Goal: Complete Application Form: Complete application form

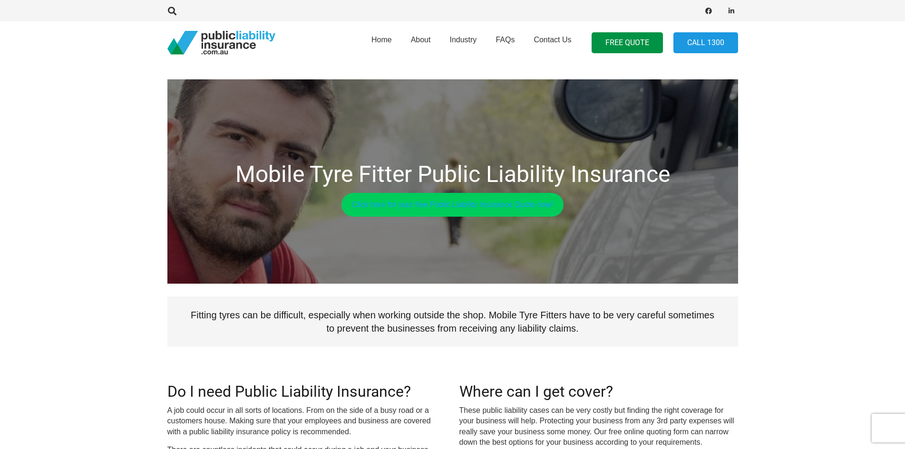
click at [413, 211] on link "Click here for your free Public Liability Insurance Quote now!" at bounding box center [453, 205] width 223 height 24
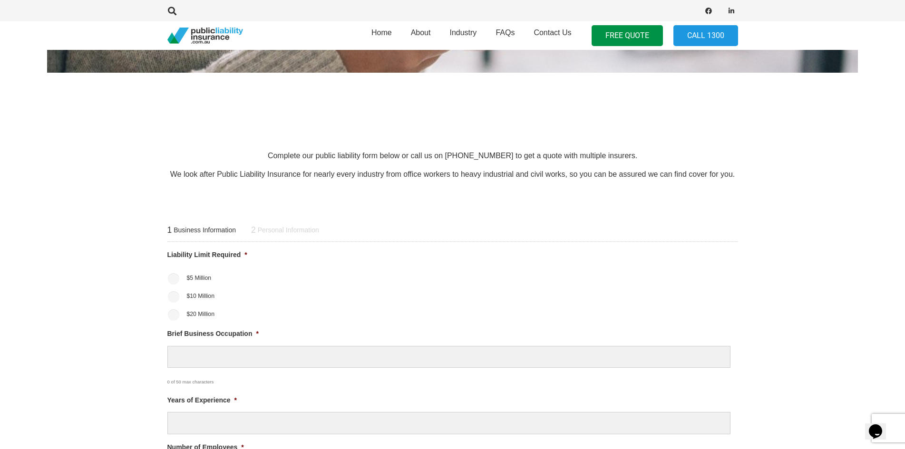
scroll to position [285, 0]
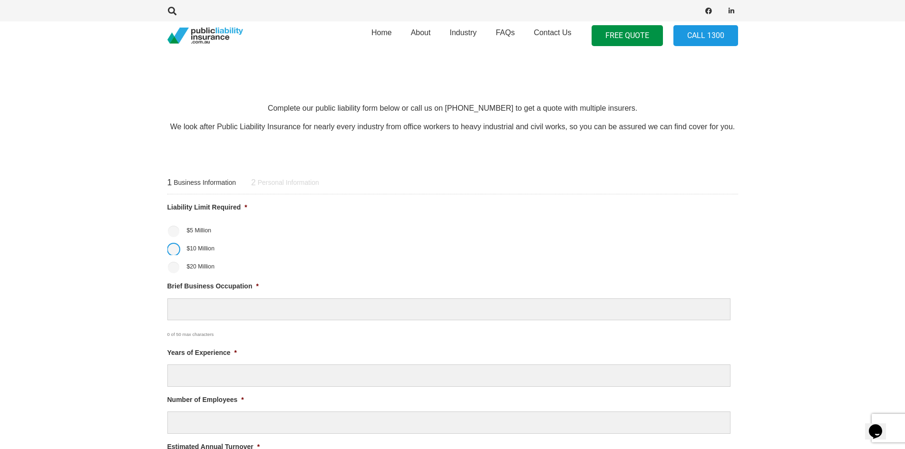
click at [174, 250] on input "$10 Million" at bounding box center [173, 249] width 11 height 11
radio input "true"
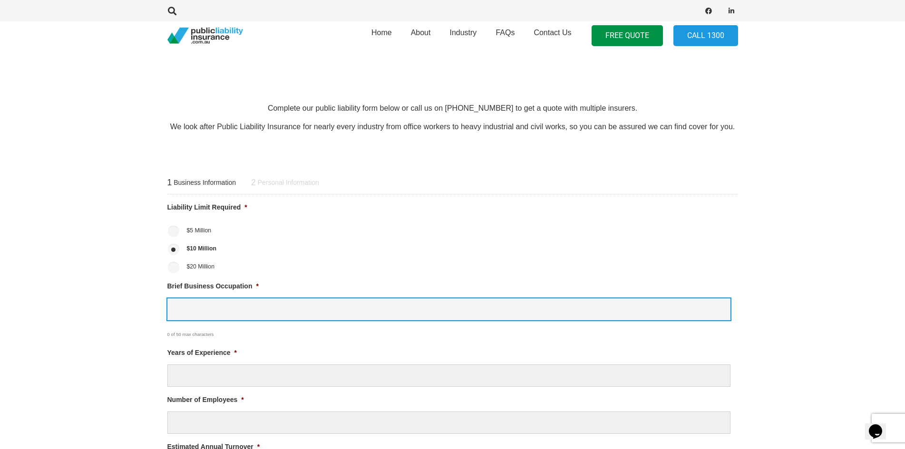
click at [225, 308] on input "Brief Business Occupation *" at bounding box center [448, 310] width 563 height 22
type input "Fitting Tyres and batteries"
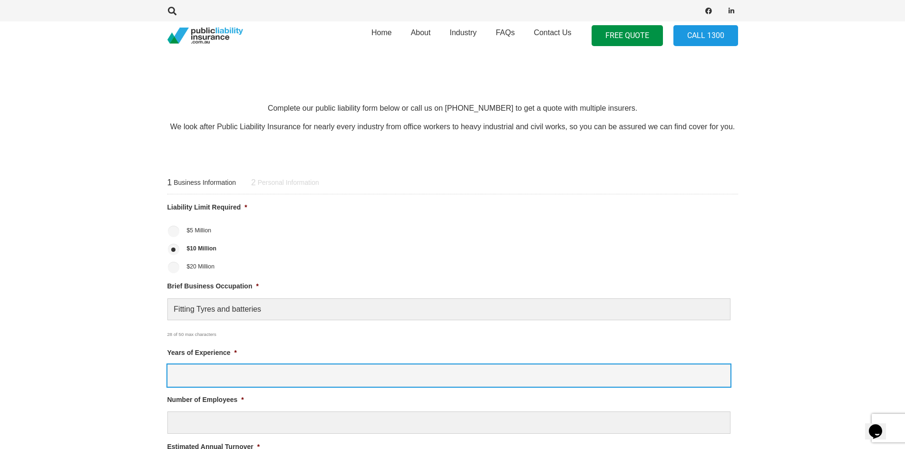
click at [222, 381] on input "Years of Experience *" at bounding box center [448, 376] width 563 height 22
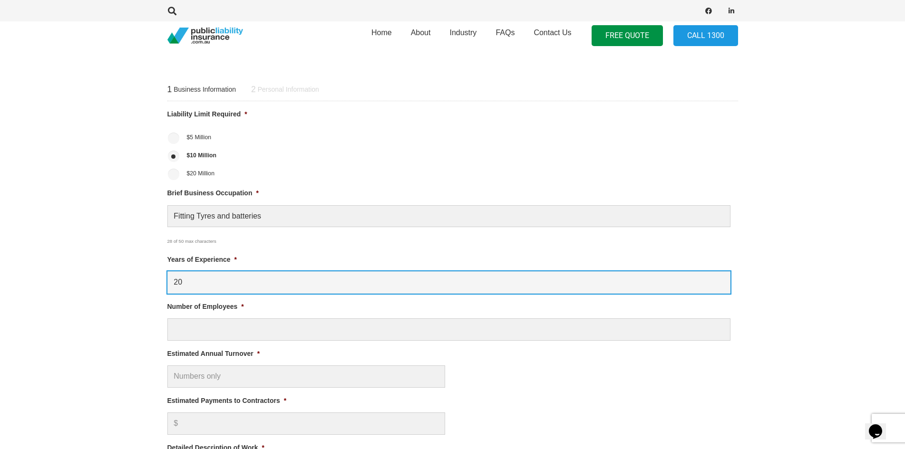
scroll to position [381, 0]
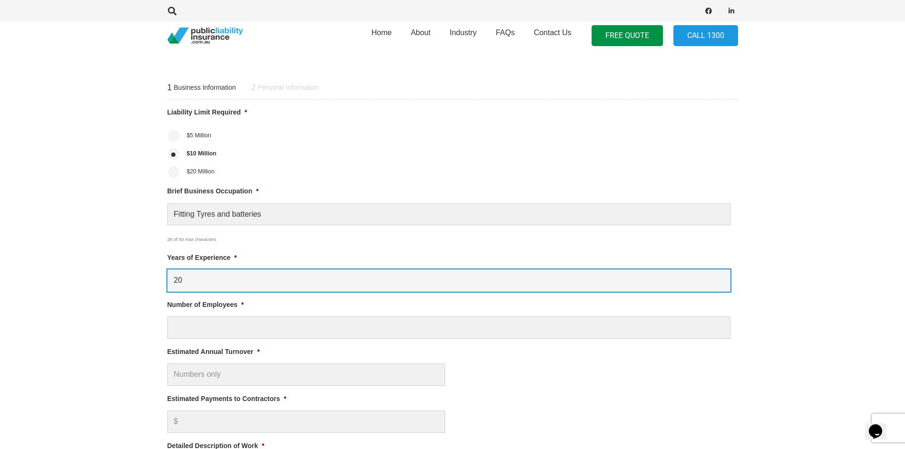
type input "20"
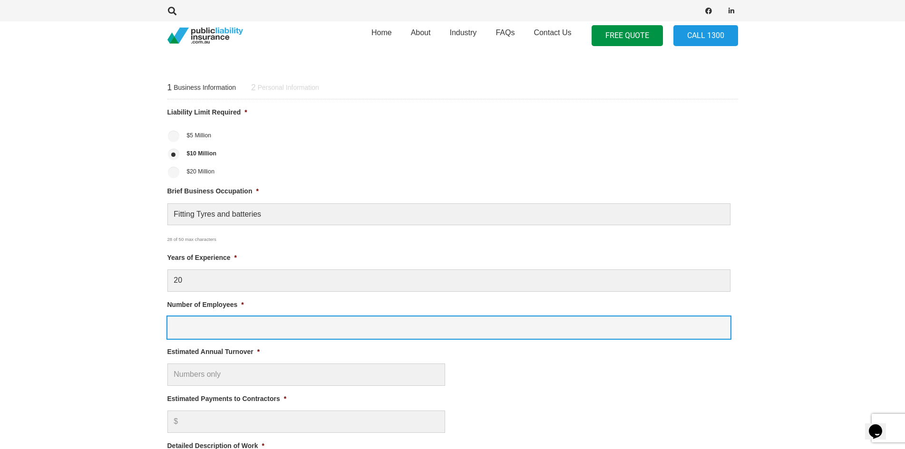
click at [260, 327] on input "Number of Employees *" at bounding box center [448, 328] width 563 height 22
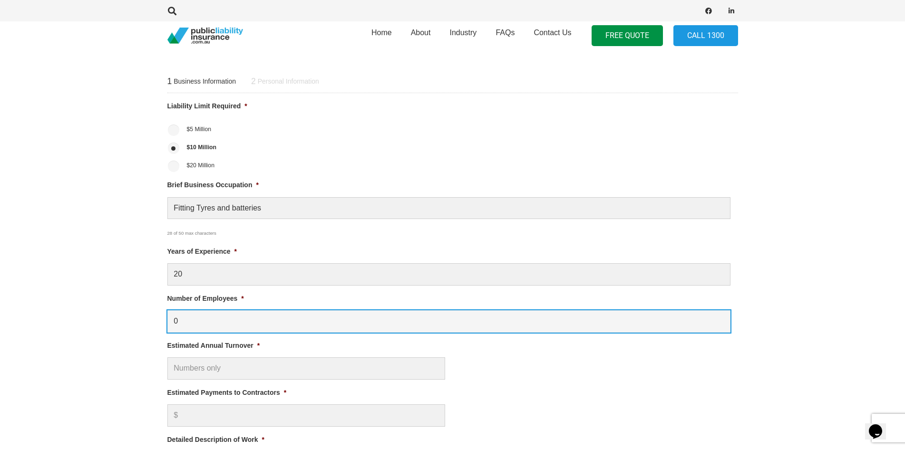
scroll to position [428, 0]
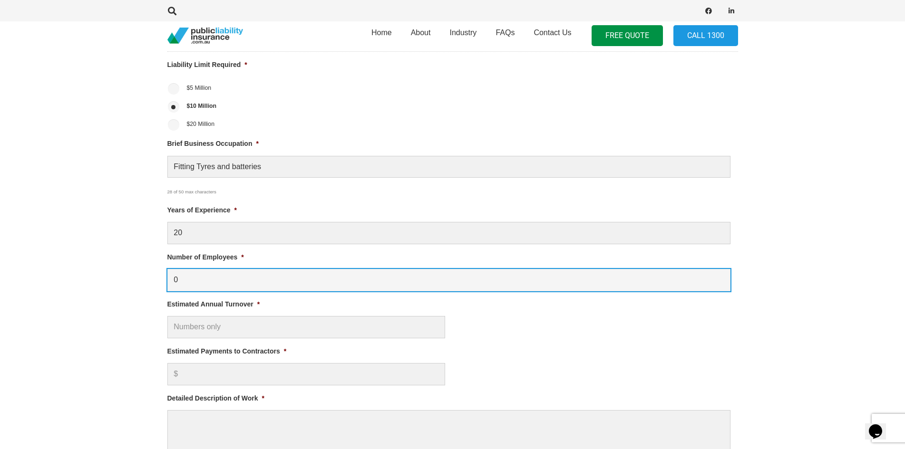
type input "0"
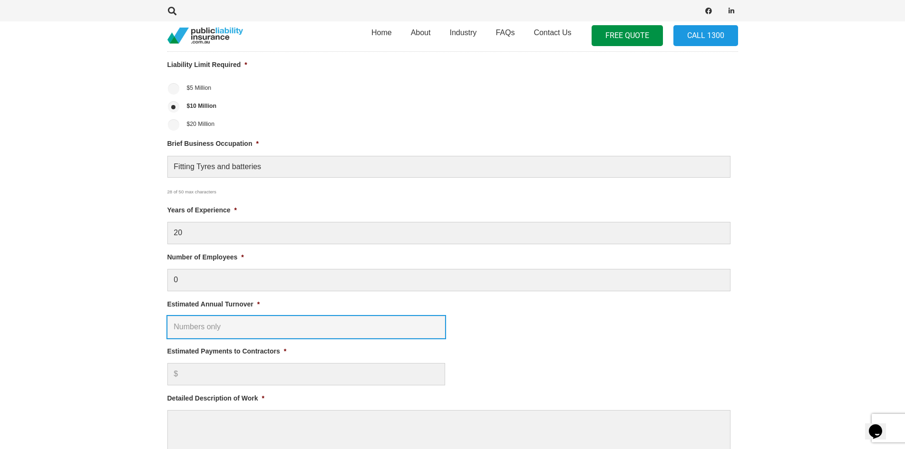
click at [264, 329] on input "Estimated Annual Turnover *" at bounding box center [306, 327] width 278 height 22
type input "4"
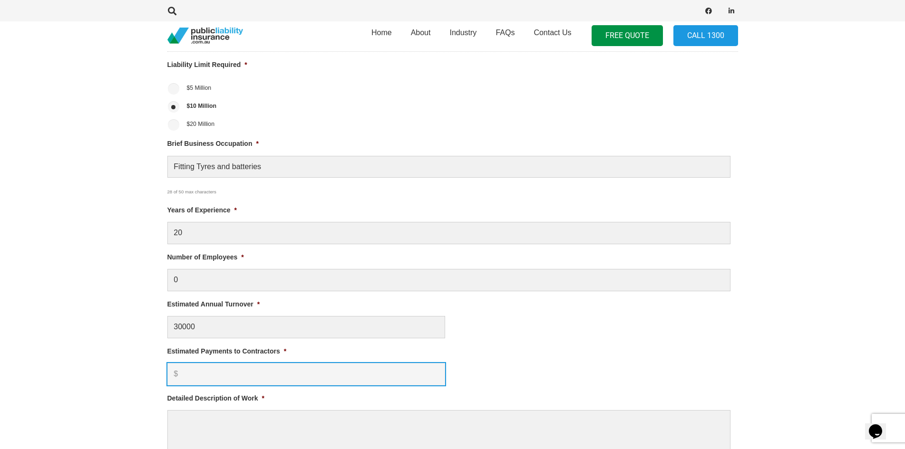
type input "$ 30,000.00"
click at [271, 374] on input "Estimated Payments to Contractors *" at bounding box center [306, 374] width 278 height 22
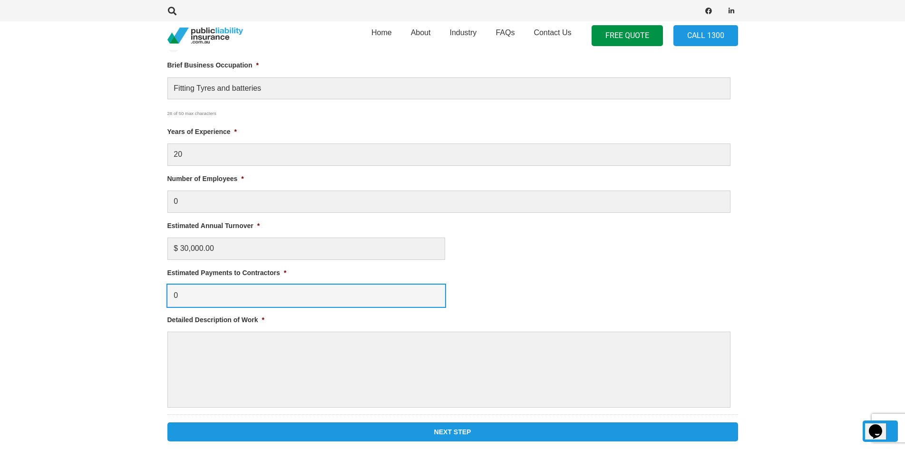
scroll to position [523, 0]
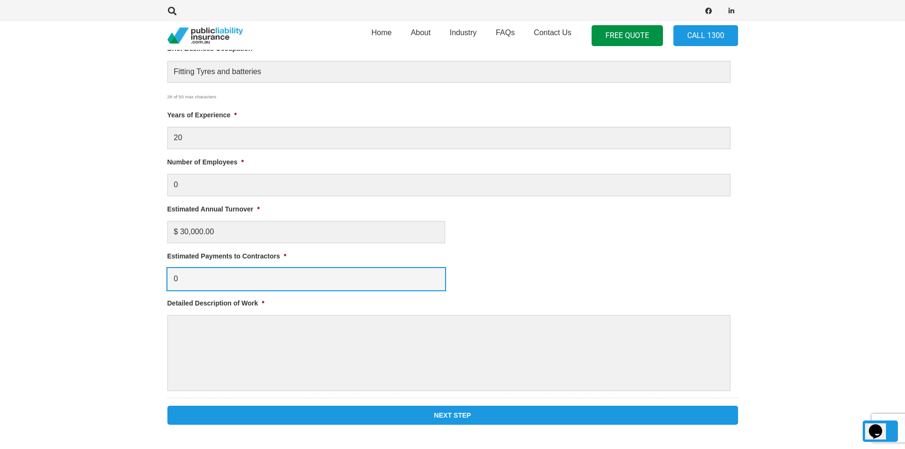
type input "0"
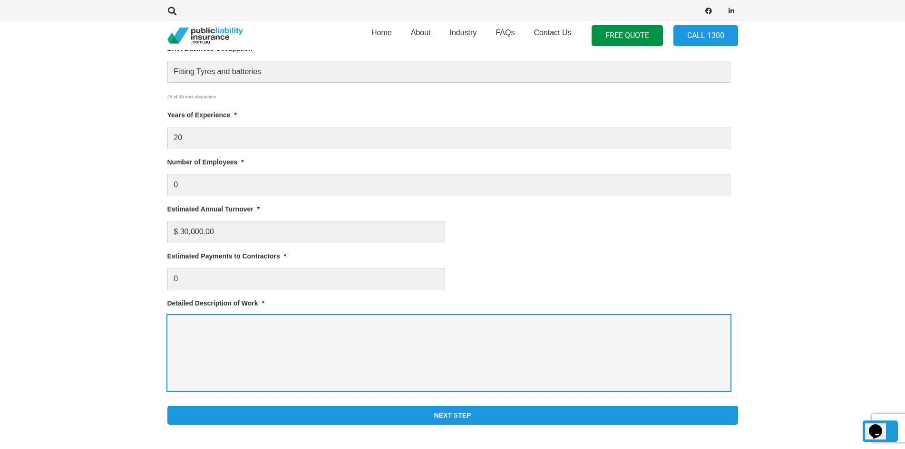
click at [259, 336] on textarea "Detailed Description of Work *" at bounding box center [448, 353] width 563 height 76
type textarea "Fitting Tyres and batterys"
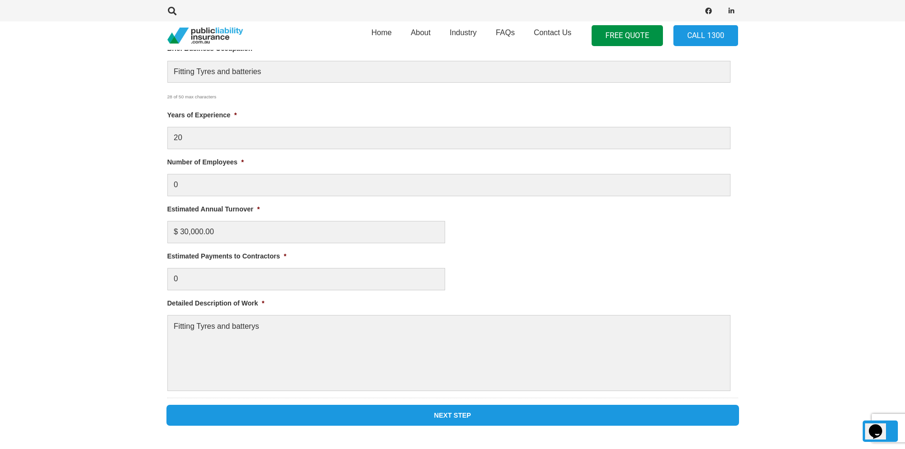
click at [455, 417] on input "Next Step" at bounding box center [452, 415] width 571 height 19
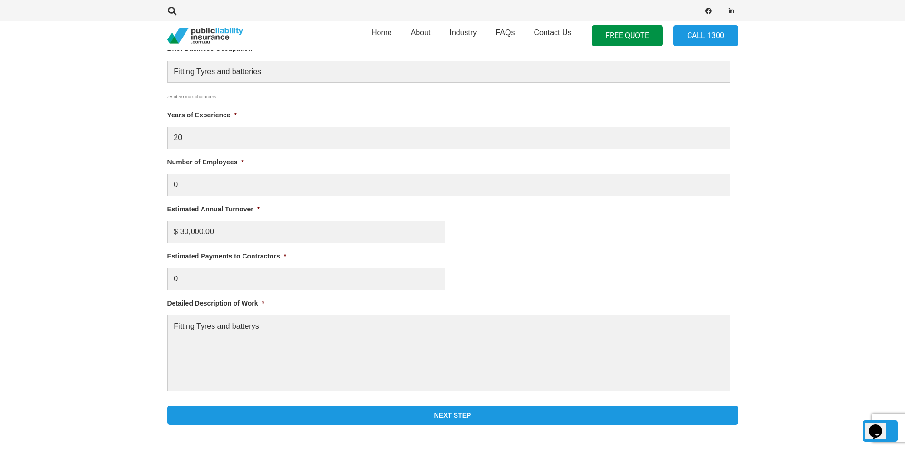
scroll to position [408, 0]
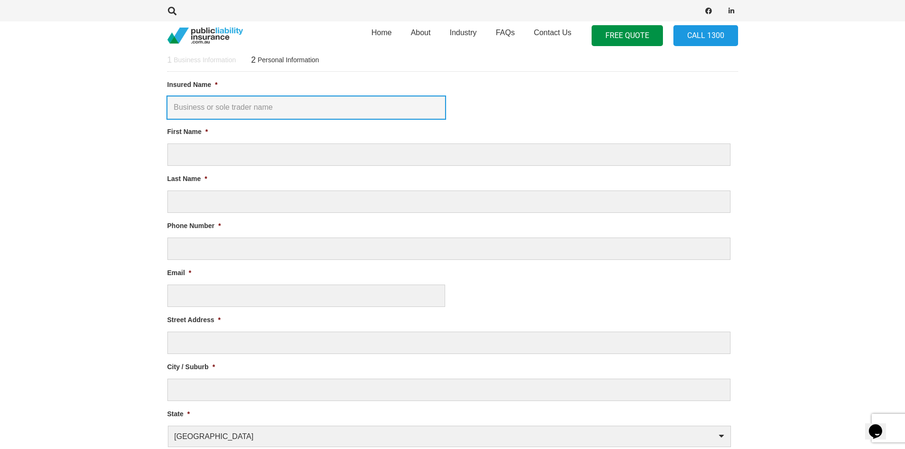
click at [244, 105] on input "Insured Name *" at bounding box center [306, 108] width 278 height 22
type input "Secret Harbour Tyres"
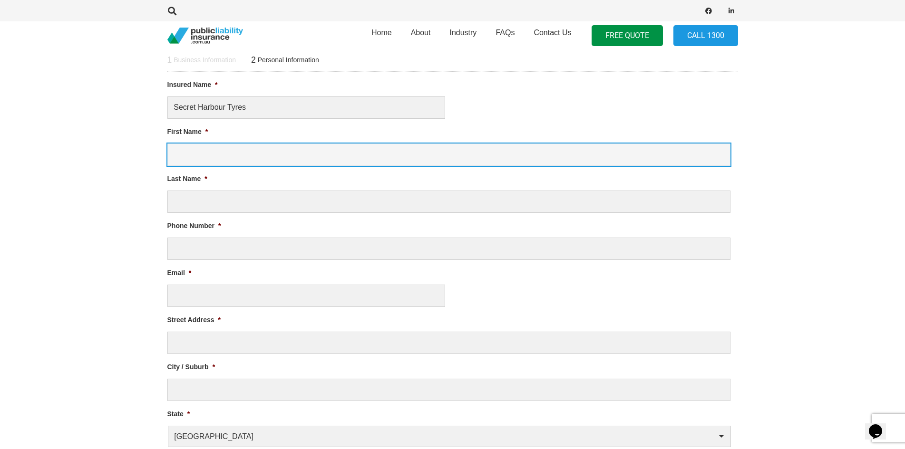
click at [217, 152] on input "First Name *" at bounding box center [448, 155] width 563 height 22
type input "philip"
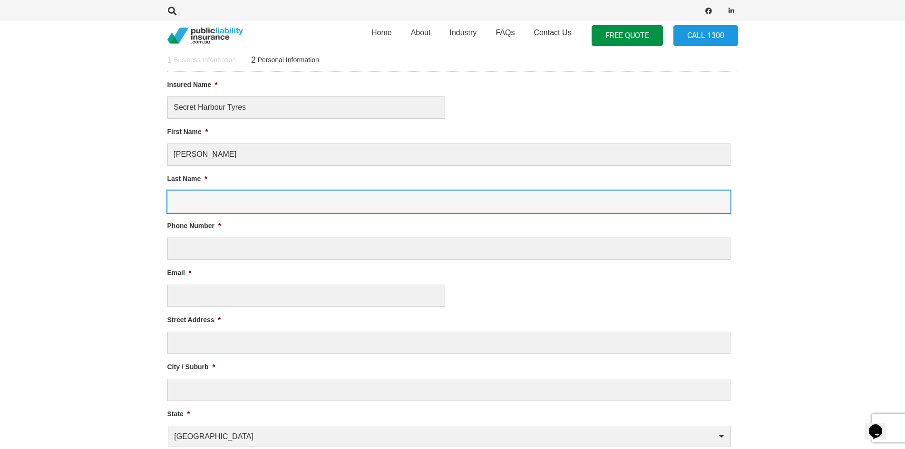
click at [319, 209] on input "Last Name *" at bounding box center [448, 202] width 563 height 22
type input "dolan"
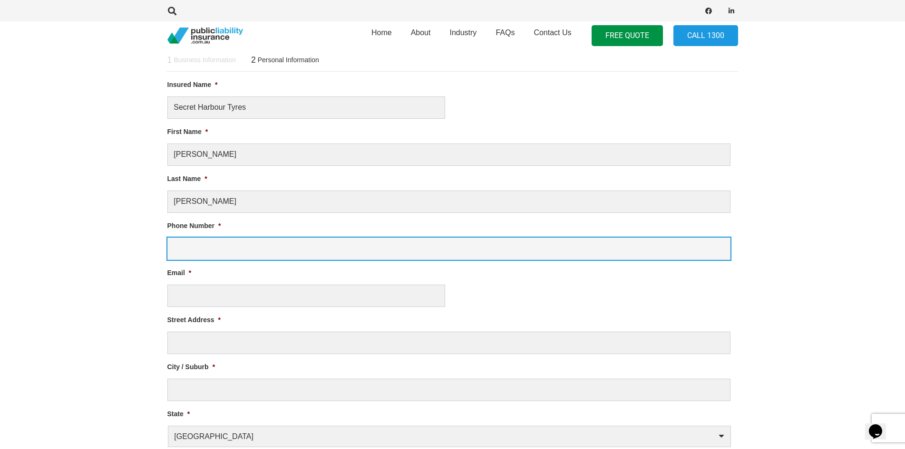
click at [297, 244] on input "Phone Number *" at bounding box center [448, 249] width 563 height 22
type input "4"
type input "0439563609"
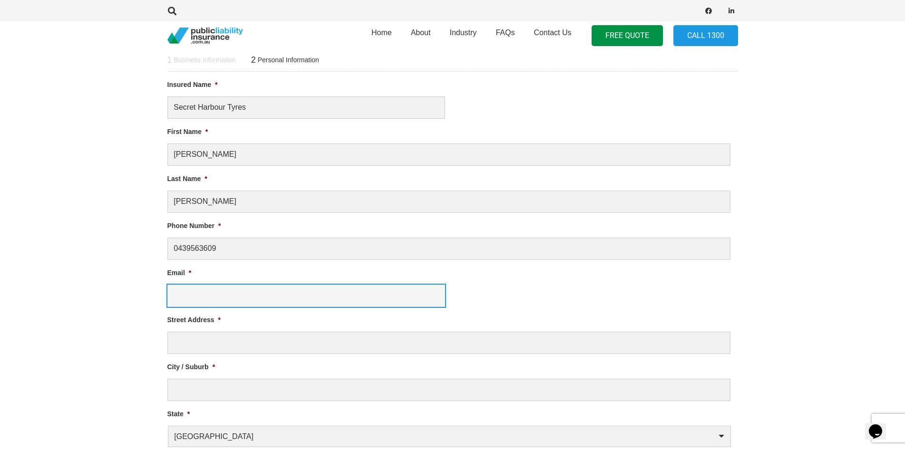
click at [232, 297] on input "Email *" at bounding box center [306, 296] width 278 height 22
type input "Secretharbourtyres@gmail.com"
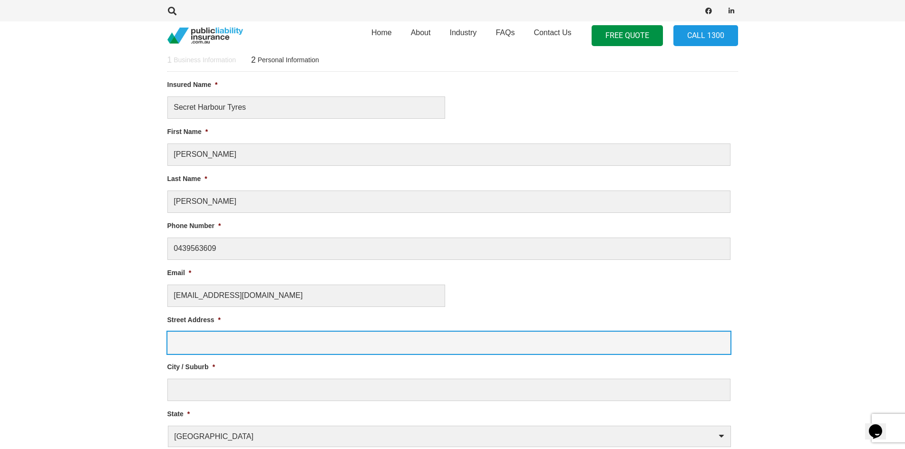
click at [185, 340] on input "Street Address *" at bounding box center [448, 343] width 563 height 22
type input "33 lombadina prade"
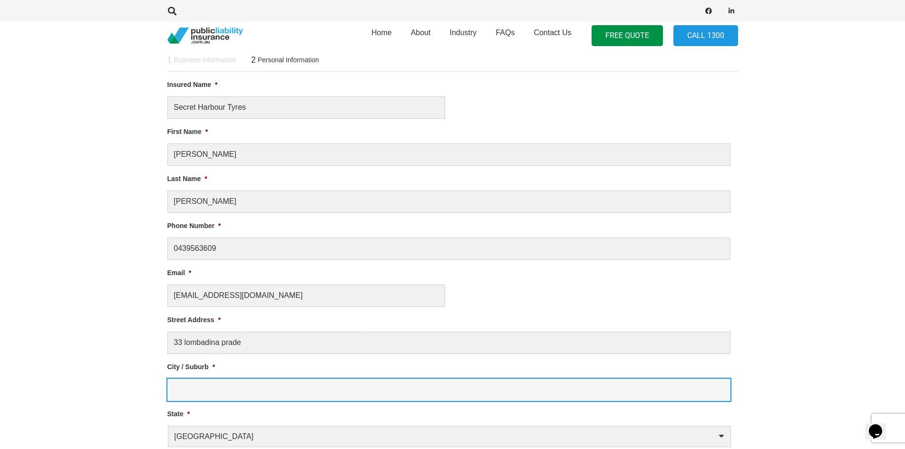
click at [204, 390] on input "City / Suburb *" at bounding box center [448, 390] width 563 height 22
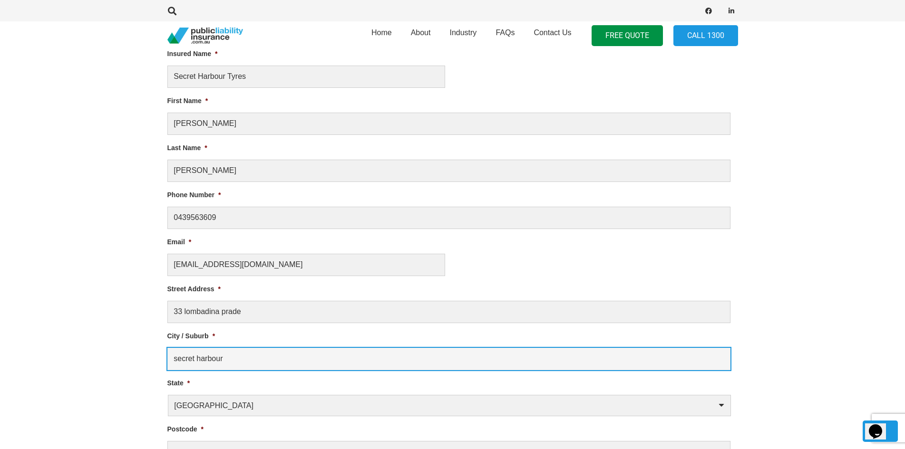
scroll to position [456, 0]
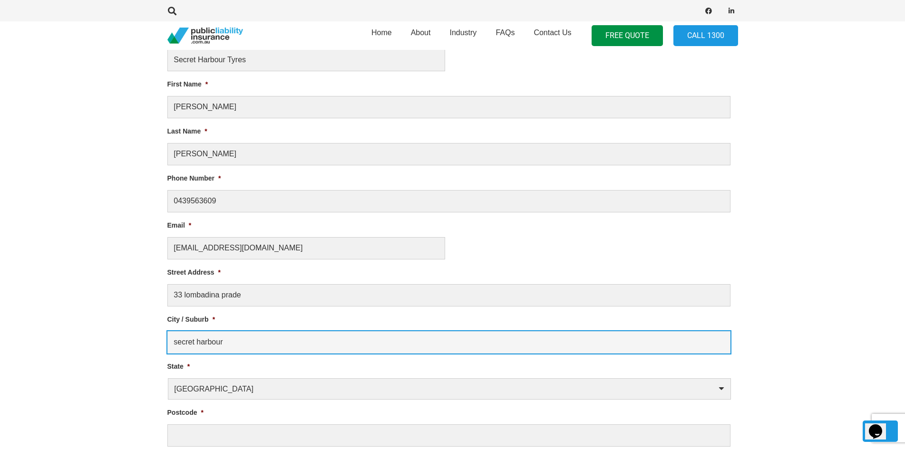
type input "secret harbour"
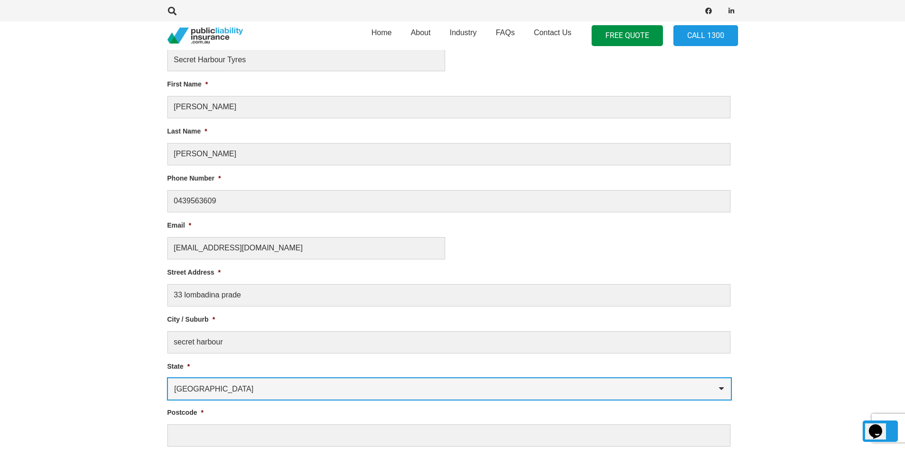
click at [287, 387] on select "Australian Capital Territory New South Wales Northern Territory Queensland Sout…" at bounding box center [449, 389] width 563 height 21
select select "Western Australia"
click at [168, 379] on select "Australian Capital Territory New South Wales Northern Territory Queensland Sout…" at bounding box center [449, 389] width 563 height 21
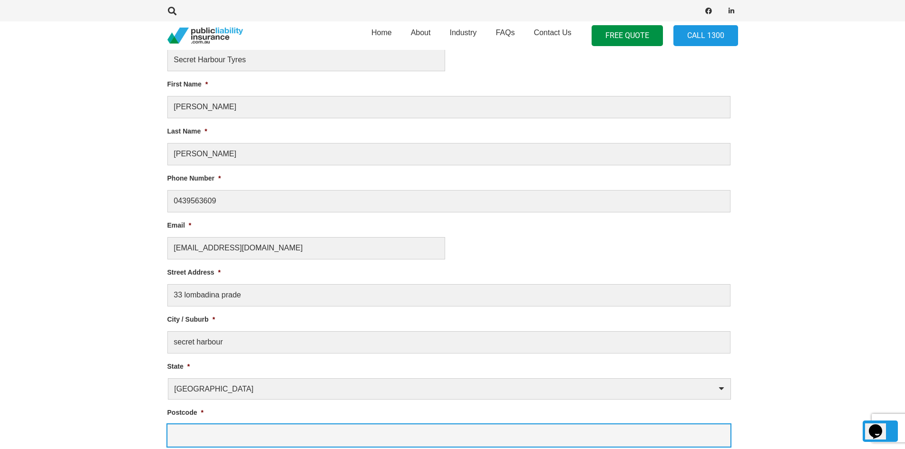
click at [223, 440] on input "Postcode *" at bounding box center [448, 436] width 563 height 22
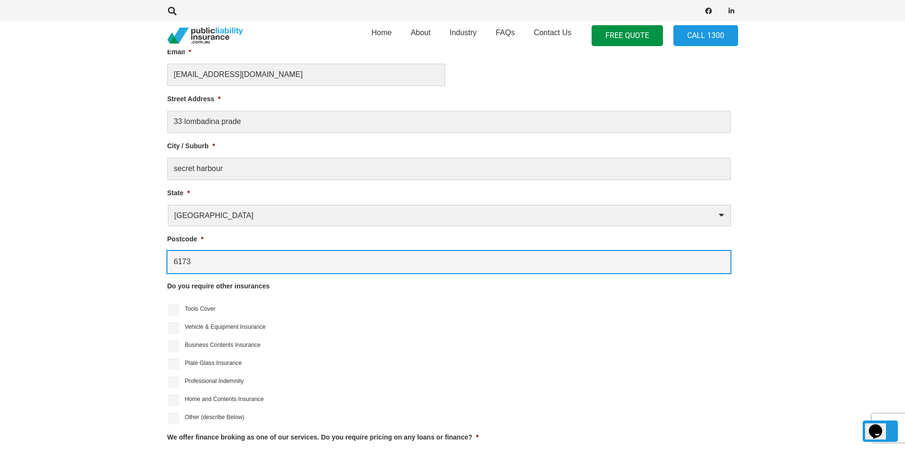
scroll to position [646, 0]
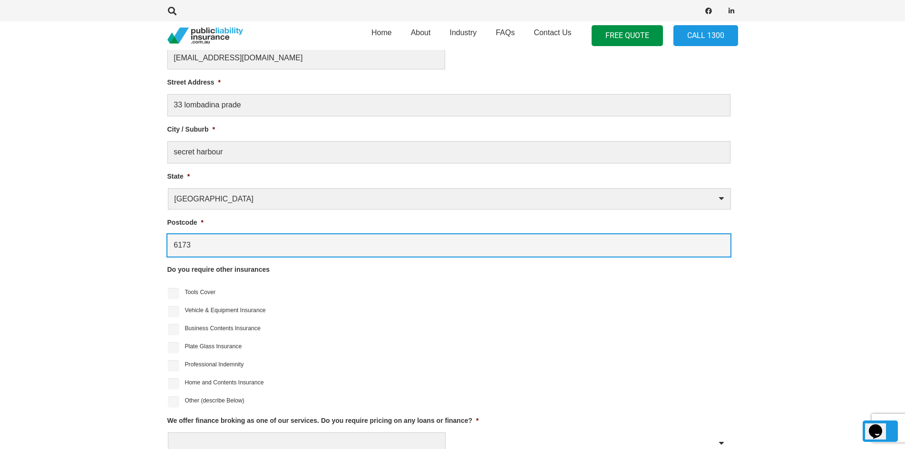
type input "6173"
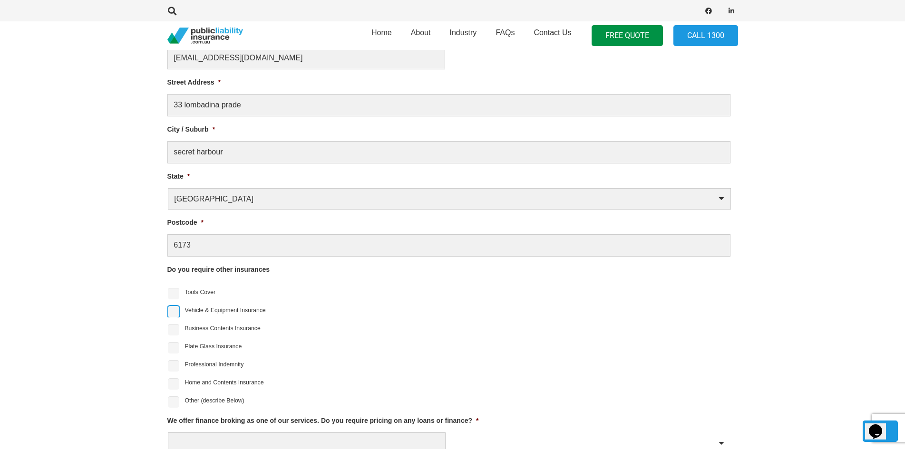
click at [176, 311] on input "Vehicle & Equipment Insurance" at bounding box center [173, 311] width 11 height 11
checkbox input "true"
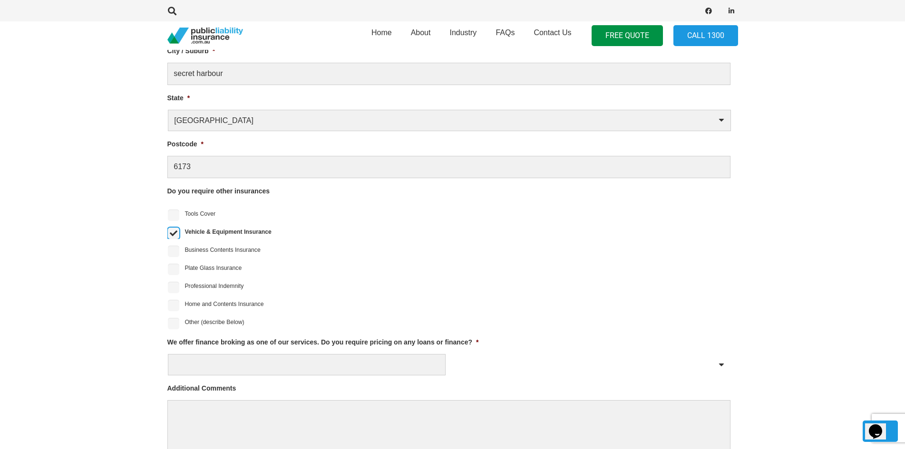
scroll to position [741, 0]
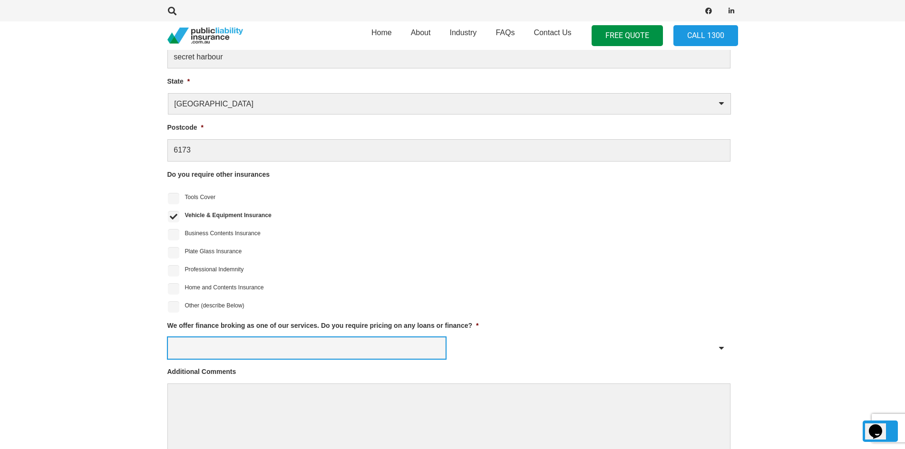
click at [307, 339] on select "Yes No" at bounding box center [307, 348] width 278 height 21
select select "No"
click at [168, 338] on select "Yes No" at bounding box center [307, 348] width 278 height 21
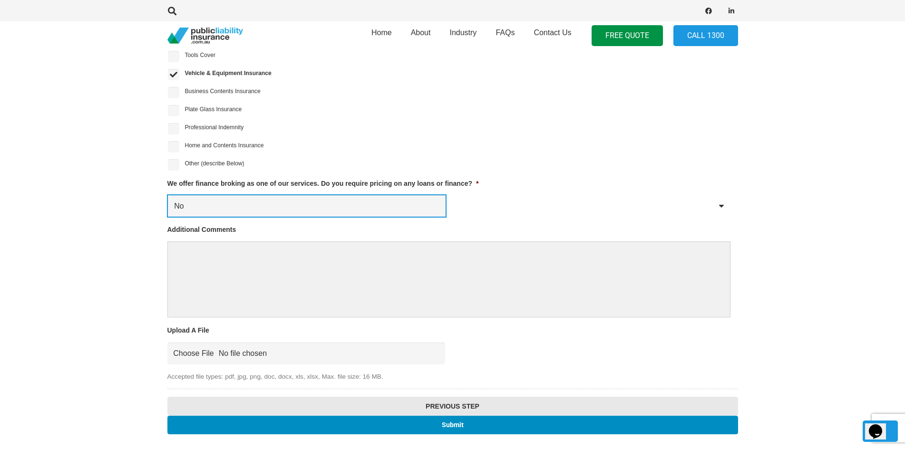
scroll to position [884, 0]
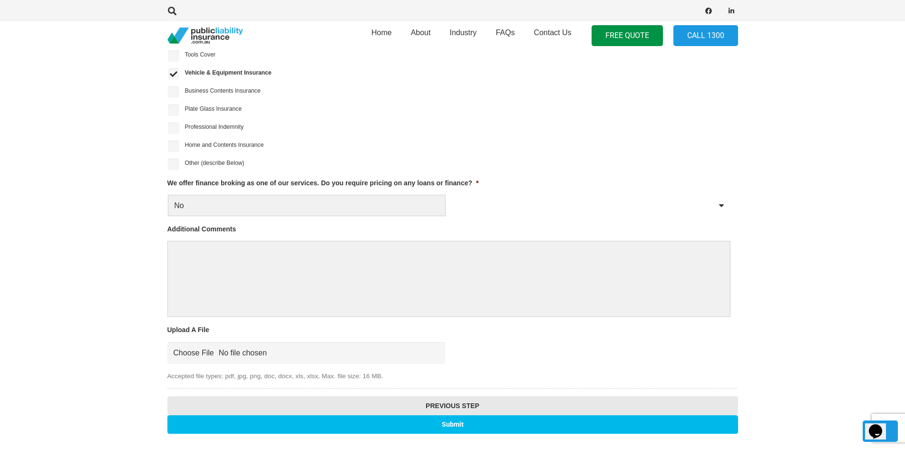
click at [441, 424] on input "Submit" at bounding box center [452, 425] width 571 height 19
